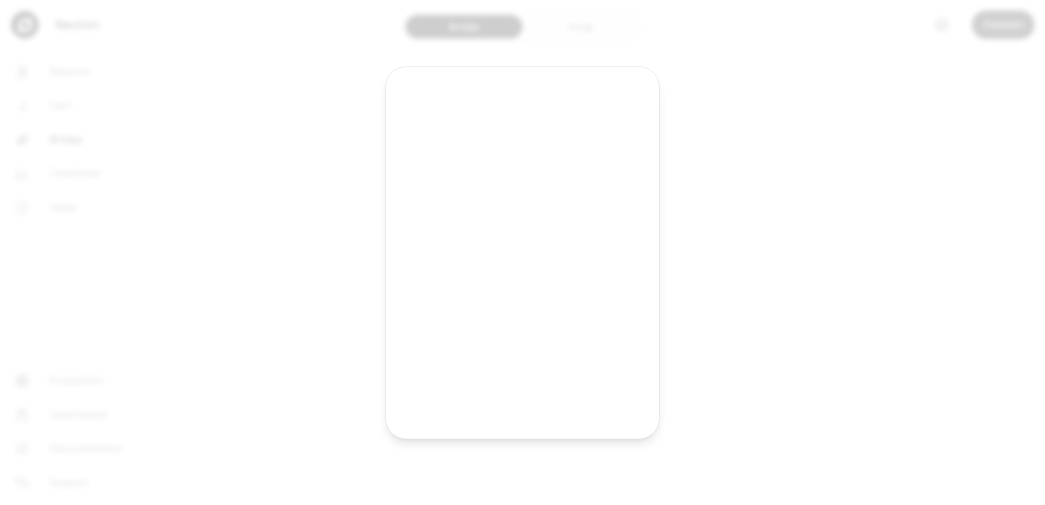
click at [526, 233] on div "Keplr" at bounding box center [545, 223] width 193 height 30
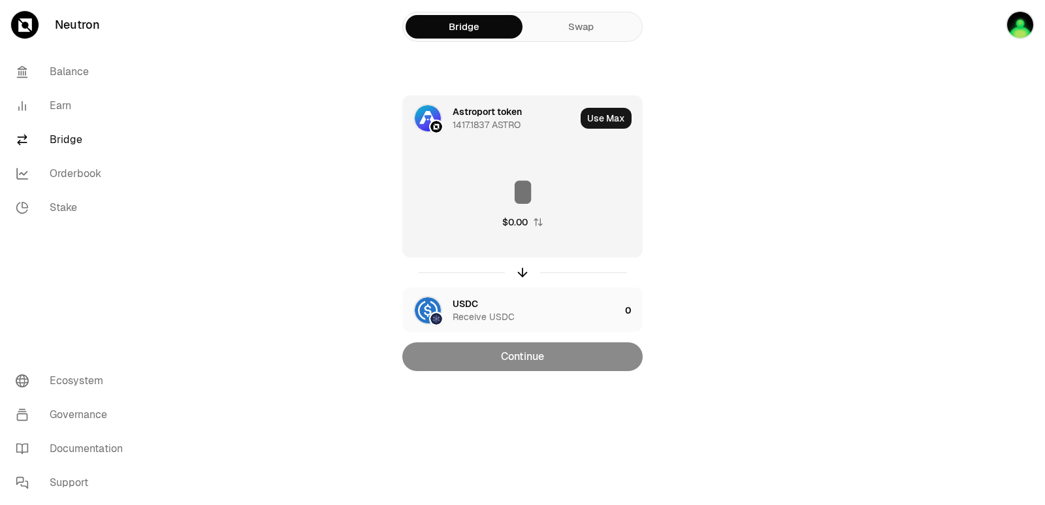
click at [596, 129] on div "Use Max" at bounding box center [611, 118] width 61 height 44
click at [600, 120] on button "Use Max" at bounding box center [606, 118] width 51 height 21
type input "**********"
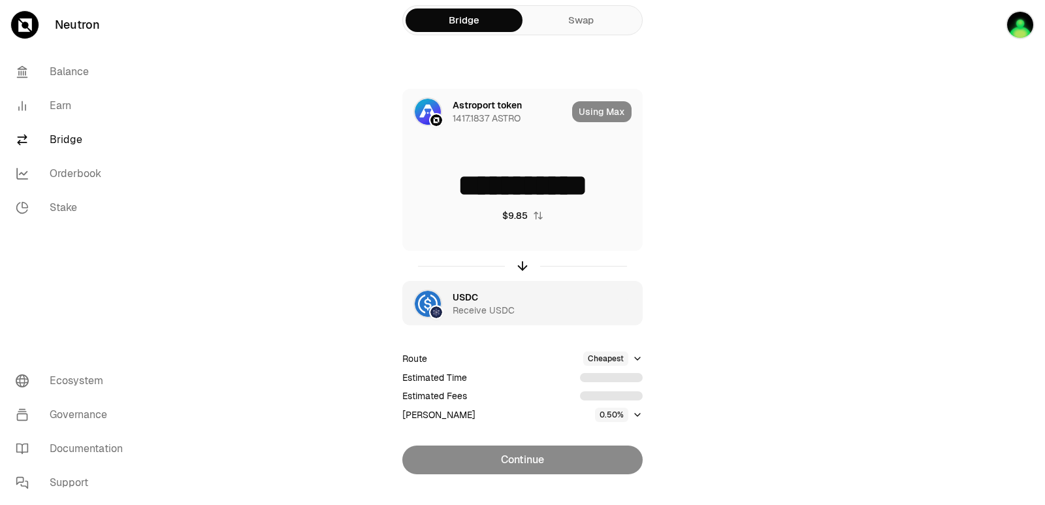
scroll to position [28, 0]
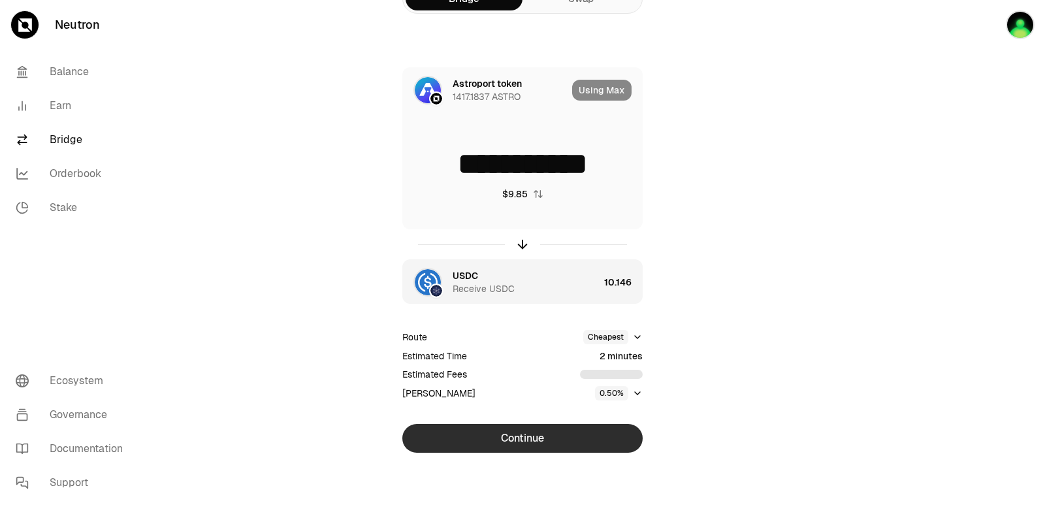
click at [517, 441] on button "Continue" at bounding box center [522, 438] width 240 height 29
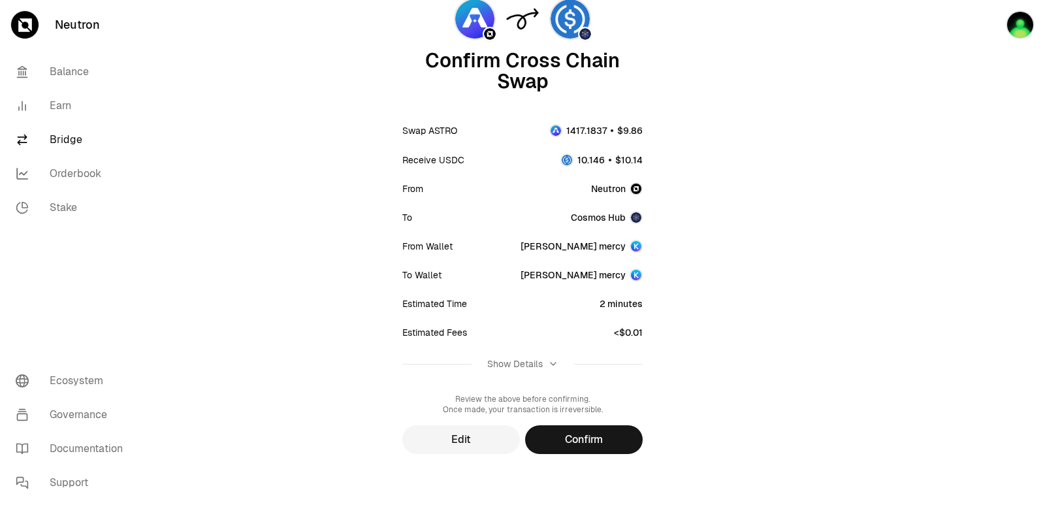
scroll to position [108, 0]
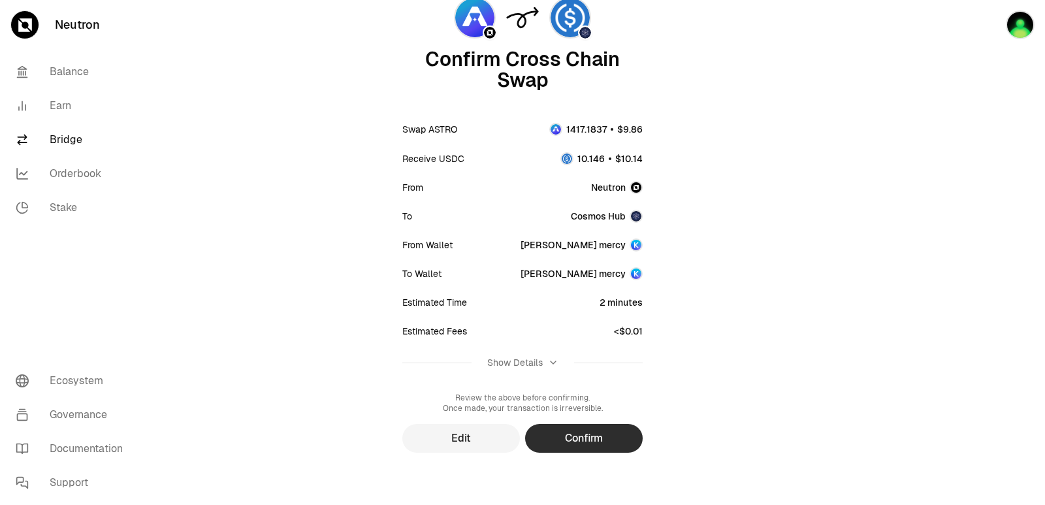
click at [618, 431] on button "Confirm" at bounding box center [584, 438] width 118 height 29
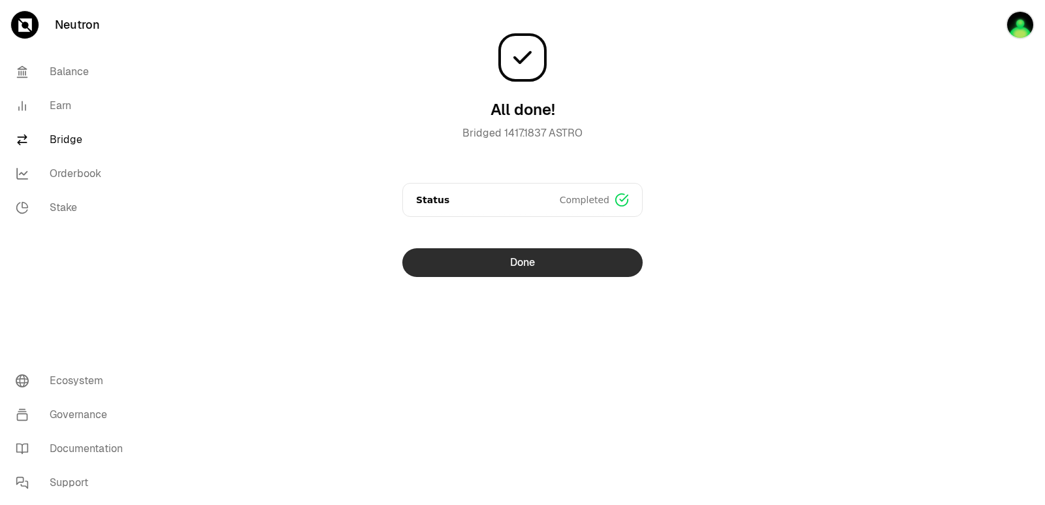
click at [539, 265] on button "Done" at bounding box center [522, 262] width 240 height 29
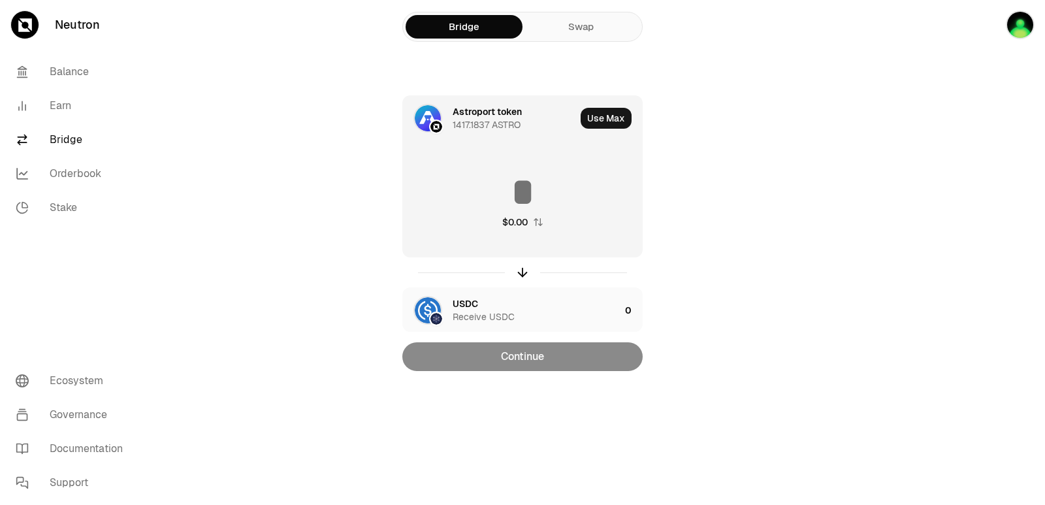
click at [499, 113] on div "Astroport token" at bounding box center [487, 111] width 69 height 13
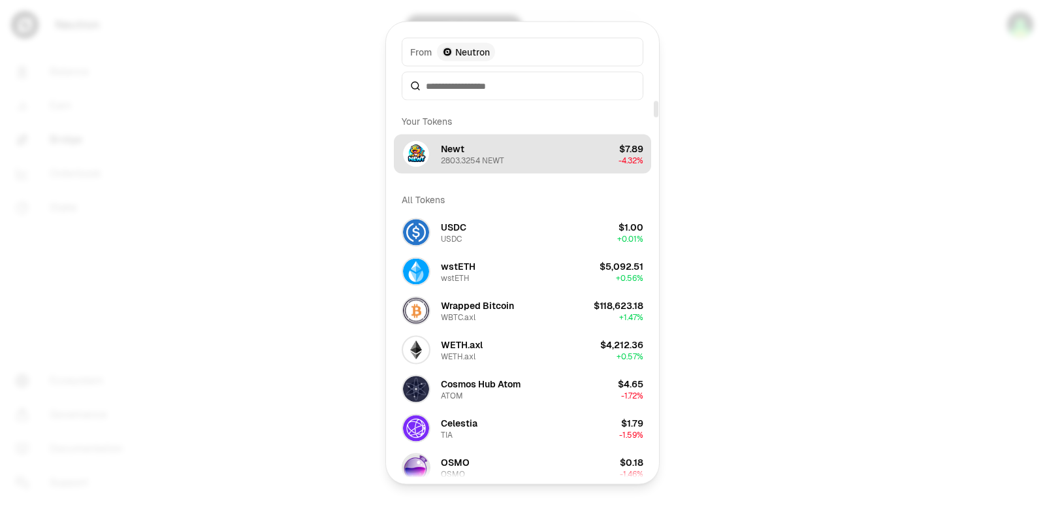
click at [457, 153] on div "Newt" at bounding box center [453, 148] width 24 height 13
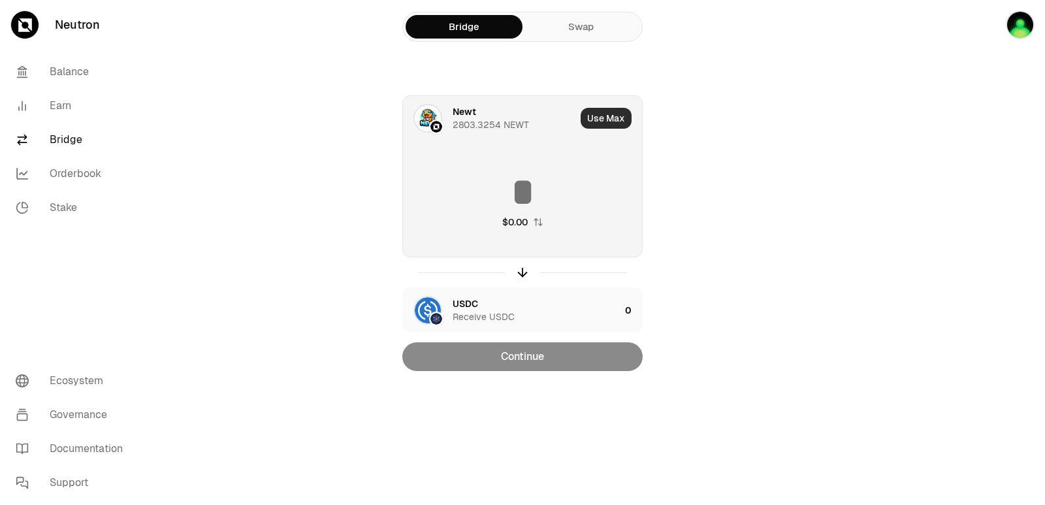
click at [601, 108] on button "Use Max" at bounding box center [606, 118] width 51 height 21
type input "**********"
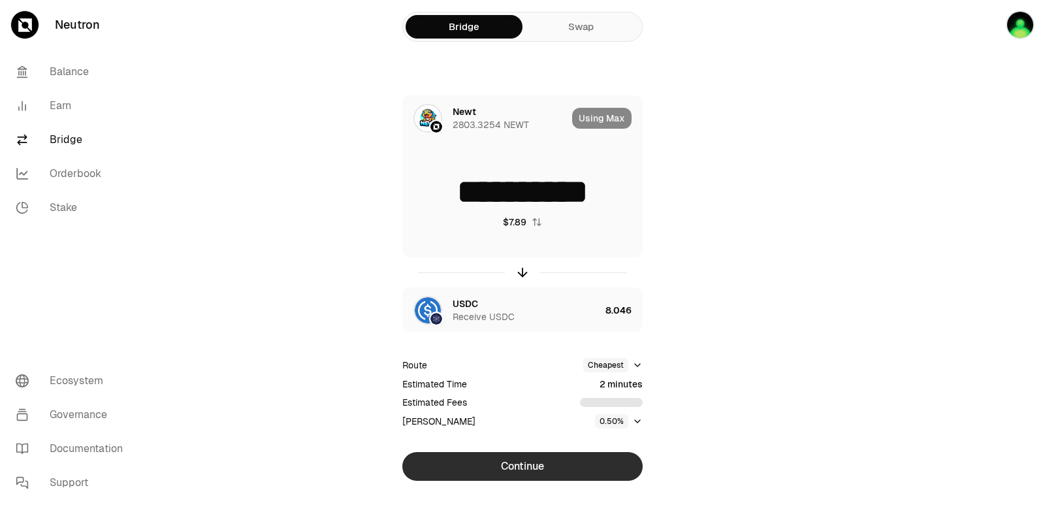
click at [527, 462] on button "Continue" at bounding box center [522, 466] width 240 height 29
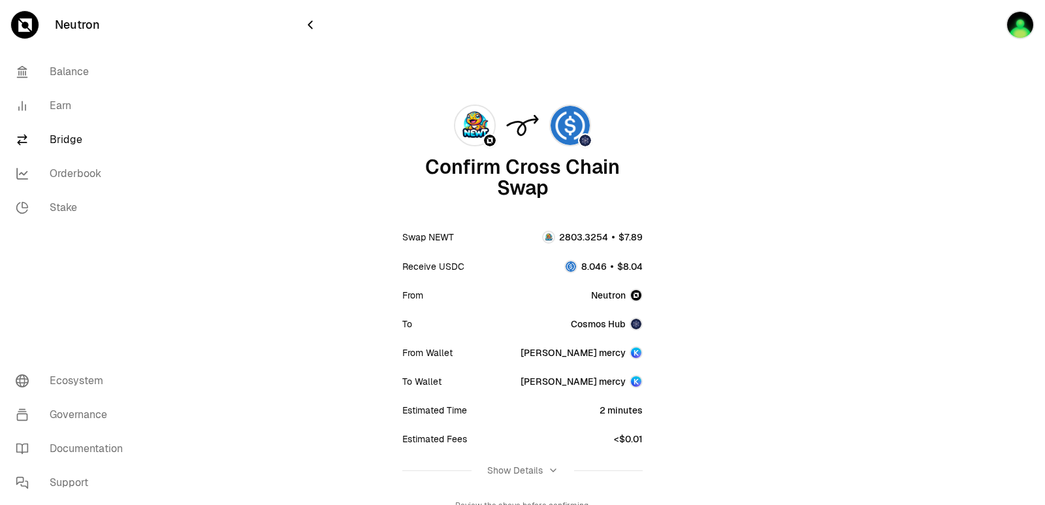
scroll to position [108, 0]
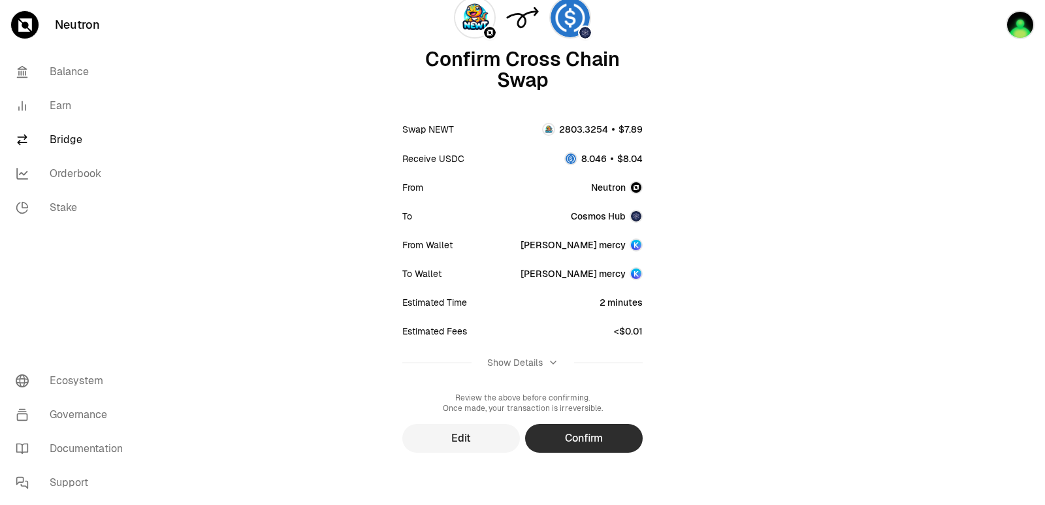
click at [583, 445] on button "Confirm" at bounding box center [584, 438] width 118 height 29
